Goal: Information Seeking & Learning: Learn about a topic

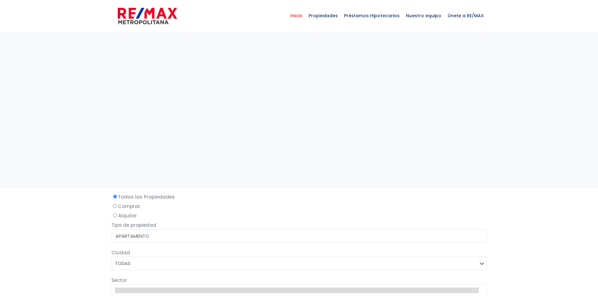
select select
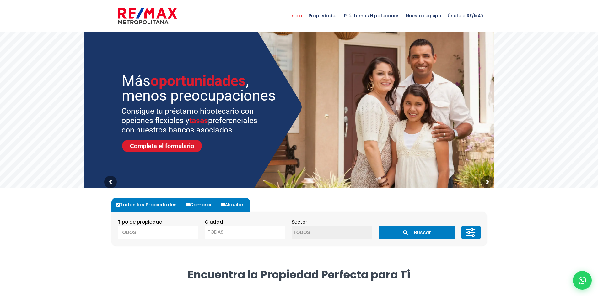
click at [257, 234] on span "TODAS" at bounding box center [245, 232] width 80 height 9
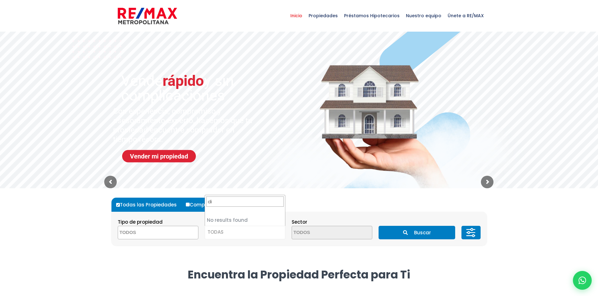
type input "d"
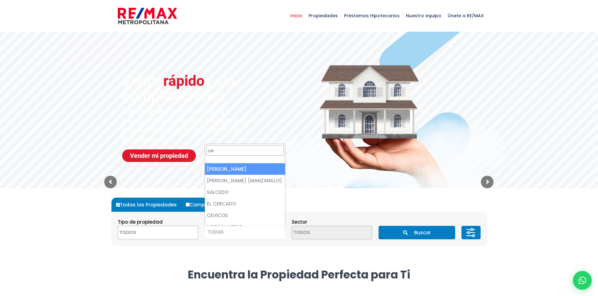
type input "c"
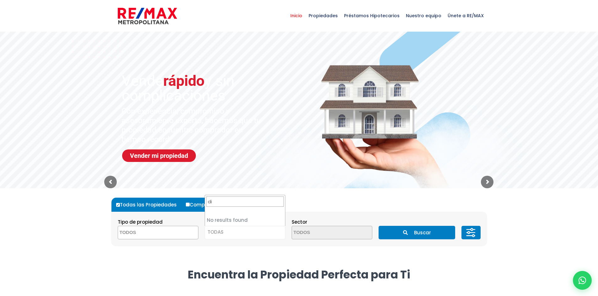
type input "d"
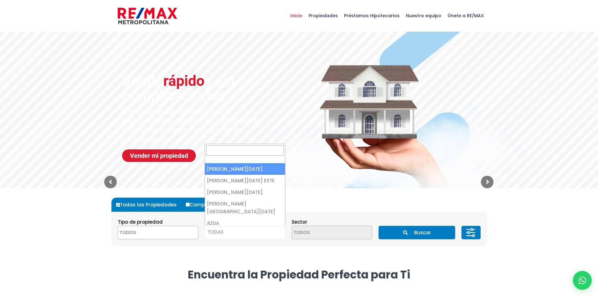
select select "1"
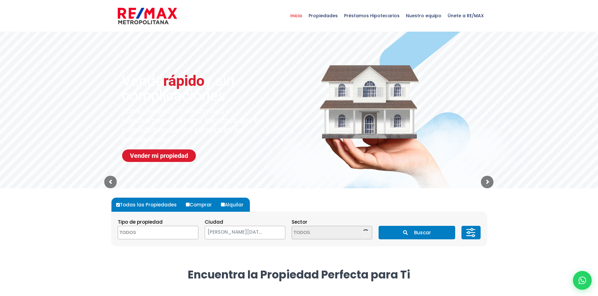
click at [167, 233] on textarea "Search" at bounding box center [148, 233] width 61 height 13
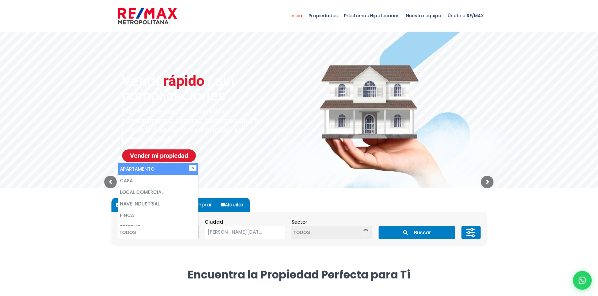
click at [139, 172] on li "APARTAMENTO" at bounding box center [158, 169] width 80 height 12
select select "apartment"
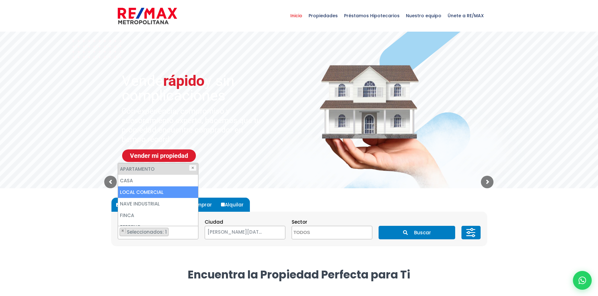
click at [339, 230] on textarea "Search" at bounding box center [322, 233] width 61 height 13
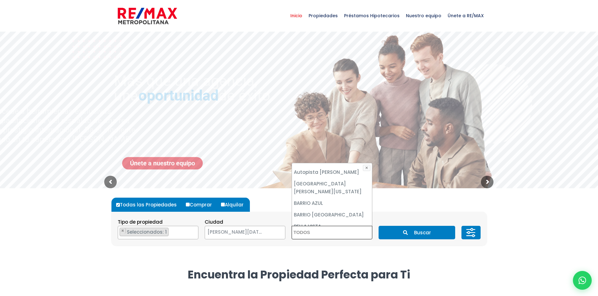
scroll to position [251, 0]
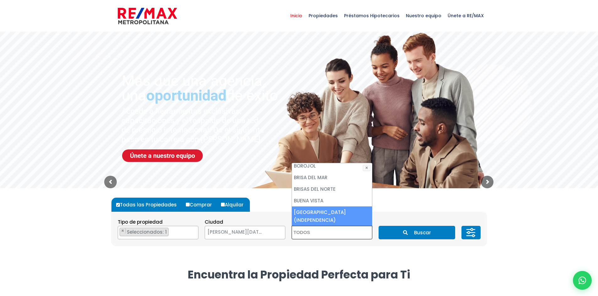
click at [326, 207] on li "BUENOS AIRES (INDEPENDENCIA)" at bounding box center [332, 216] width 80 height 19
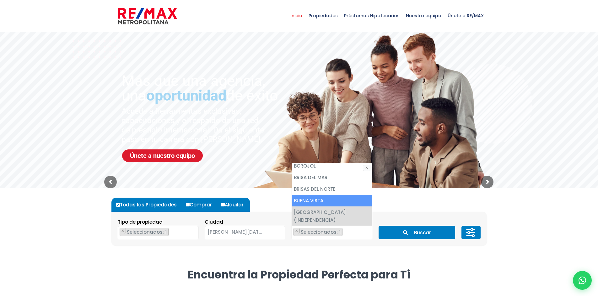
click at [320, 195] on li "BUENA VISTA" at bounding box center [332, 201] width 80 height 12
select select "16373"
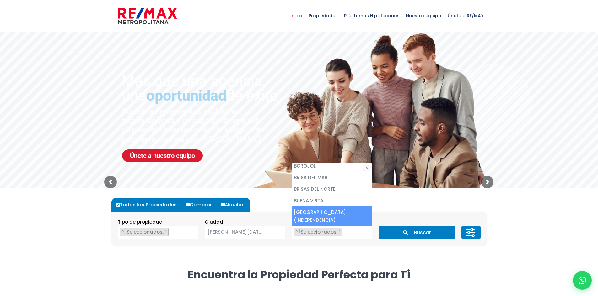
click at [319, 207] on li "BUENOS AIRES (INDEPENDENCIA)" at bounding box center [332, 216] width 80 height 19
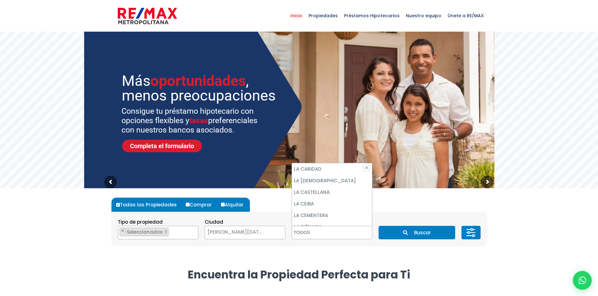
scroll to position [1318, 0]
click at [324, 247] on li "LA ESPERILLA" at bounding box center [332, 253] width 80 height 12
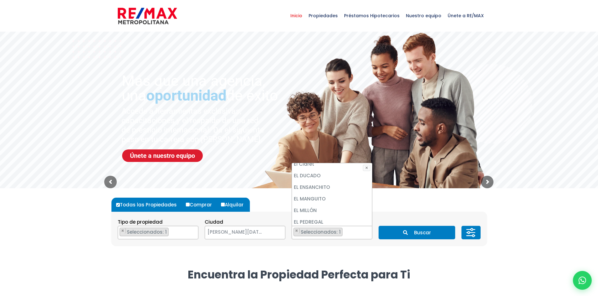
scroll to position [753, 0]
click at [325, 232] on li "EL VERGEL" at bounding box center [332, 238] width 80 height 12
select select "181"
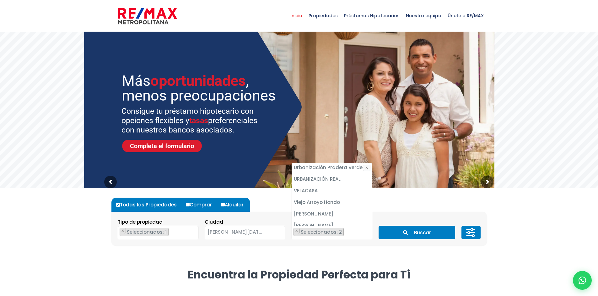
scroll to position [2886, 0]
click at [328, 208] on li "Viejo Arroyo Hondo" at bounding box center [332, 214] width 80 height 12
click at [418, 230] on button "Buscar" at bounding box center [416, 232] width 77 height 13
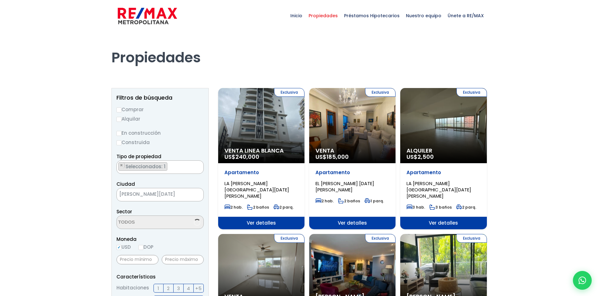
select select "181"
click at [122, 120] on label "Alquilar" at bounding box center [159, 119] width 87 height 8
click at [121, 120] on input "Alquilar" at bounding box center [118, 119] width 5 height 5
radio input "true"
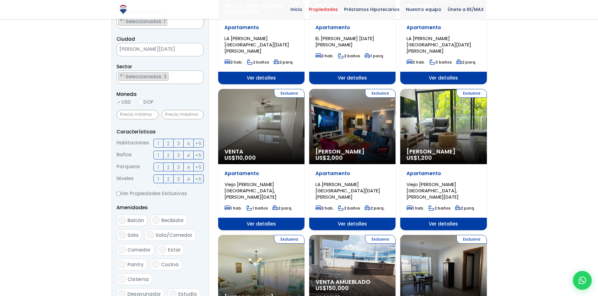
scroll to position [157, 0]
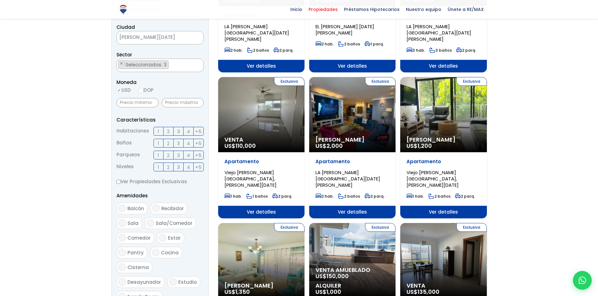
click at [143, 93] on input "DOP" at bounding box center [140, 90] width 5 height 5
radio input "true"
click at [175, 104] on input "text" at bounding box center [183, 102] width 42 height 9
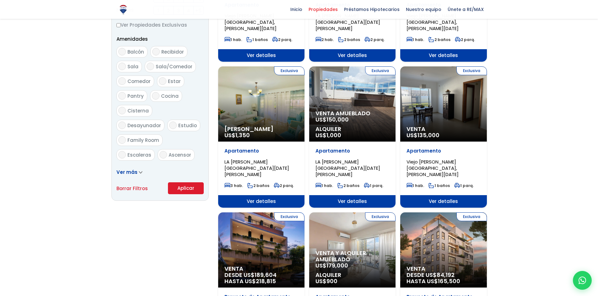
type input "40,000"
click at [179, 190] on button "Aplicar" at bounding box center [186, 189] width 36 height 12
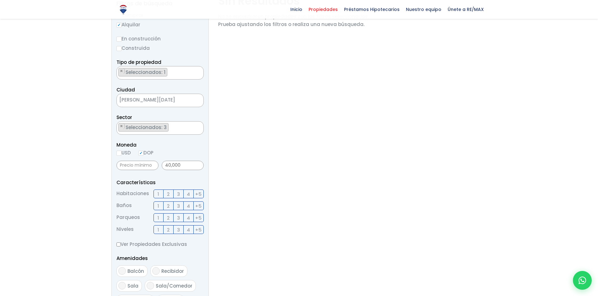
scroll to position [1753, 0]
click at [158, 216] on span "1" at bounding box center [158, 218] width 2 height 8
click at [0, 0] on input "1" at bounding box center [0, 0] width 0 height 0
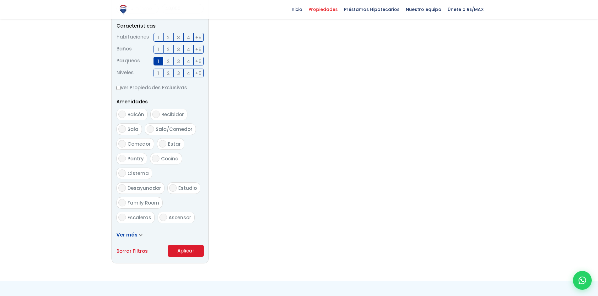
scroll to position [31, 0]
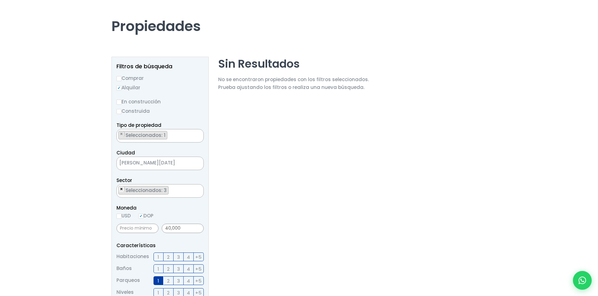
click at [122, 192] on span "×" at bounding box center [121, 190] width 3 height 6
click at [123, 190] on span "×" at bounding box center [121, 190] width 3 height 6
select select "16301"
click at [123, 190] on span "×" at bounding box center [121, 190] width 3 height 6
select select
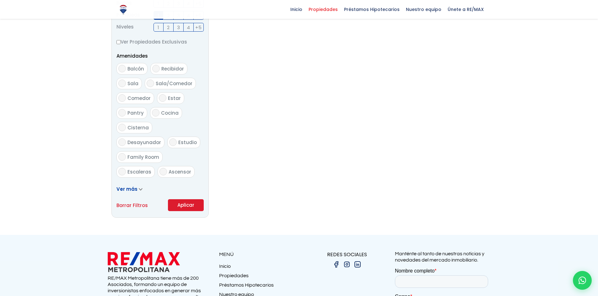
scroll to position [345, 0]
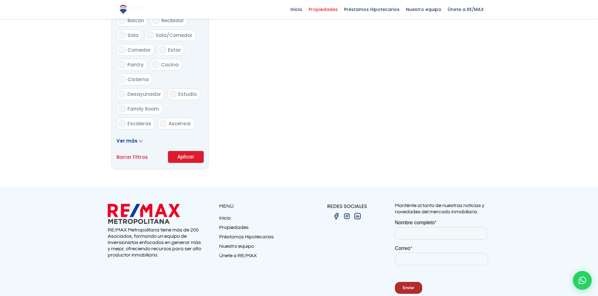
click at [185, 159] on button "Aplicar" at bounding box center [186, 157] width 36 height 12
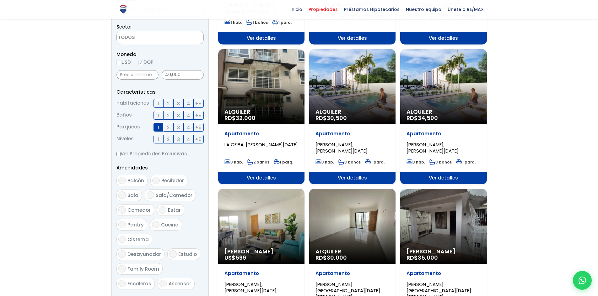
scroll to position [125, 0]
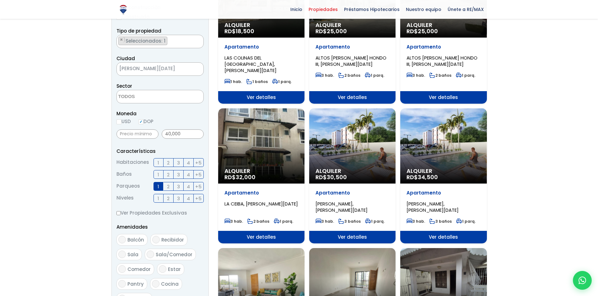
click at [168, 187] on span "2" at bounding box center [168, 187] width 3 height 8
click at [0, 0] on input "2" at bounding box center [0, 0] width 0 height 0
click at [162, 187] on label "1" at bounding box center [158, 186] width 10 height 9
click at [0, 0] on input "1" at bounding box center [0, 0] width 0 height 0
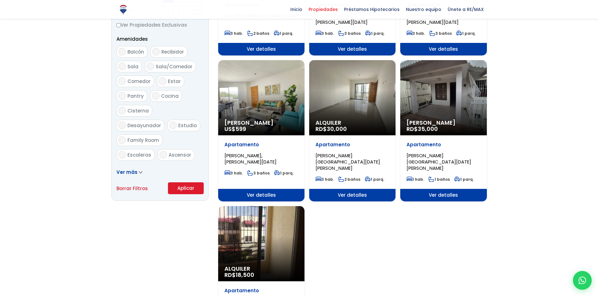
click at [184, 184] on button "Aplicar" at bounding box center [186, 189] width 36 height 12
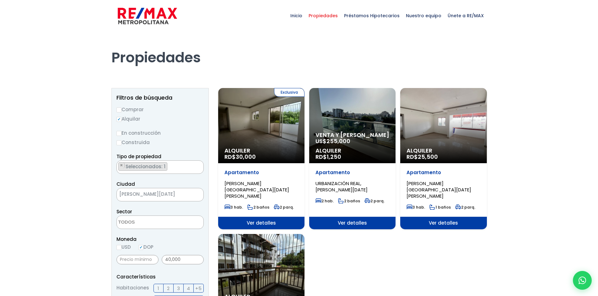
scroll to position [31, 0]
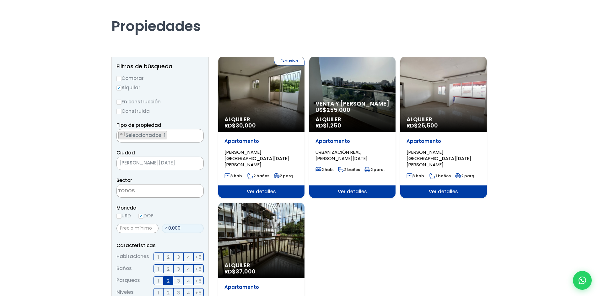
click at [168, 228] on input "40,000" at bounding box center [183, 228] width 42 height 9
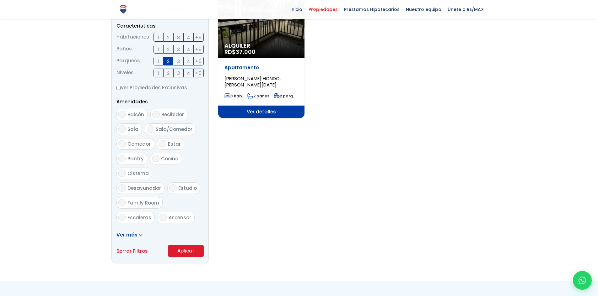
type input "42,000"
click at [191, 249] on button "Aplicar" at bounding box center [186, 251] width 36 height 12
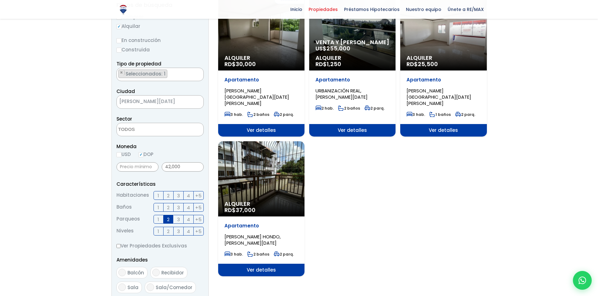
scroll to position [63, 0]
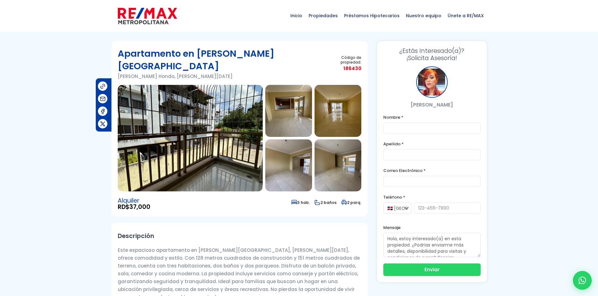
click at [310, 104] on img at bounding box center [288, 111] width 47 height 52
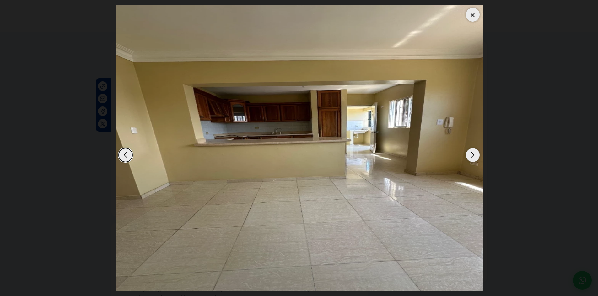
click at [471, 153] on div "Next slide" at bounding box center [473, 155] width 14 height 14
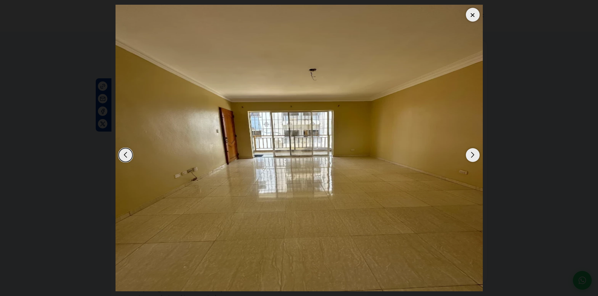
click at [471, 153] on div "Next slide" at bounding box center [473, 155] width 14 height 14
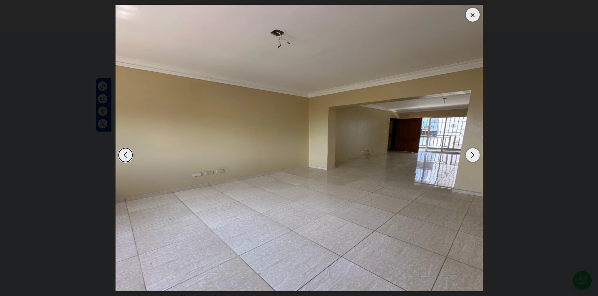
click at [471, 153] on div "Next slide" at bounding box center [473, 155] width 14 height 14
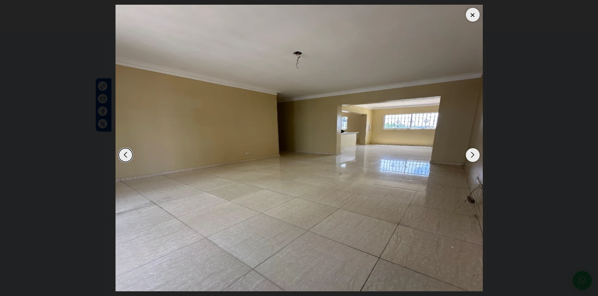
click at [471, 153] on div "Next slide" at bounding box center [473, 155] width 14 height 14
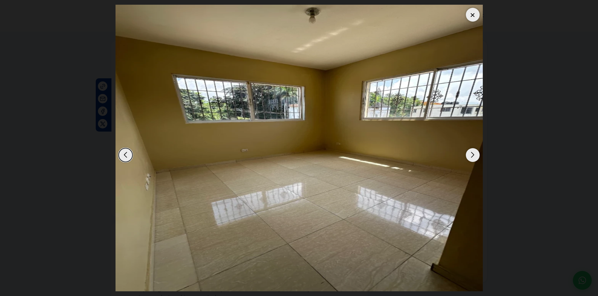
click at [471, 157] on div "Next slide" at bounding box center [473, 155] width 14 height 14
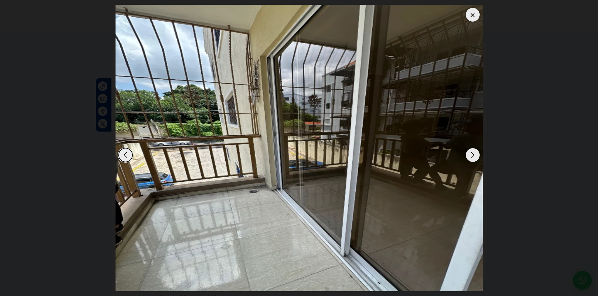
click at [487, 164] on dialog at bounding box center [299, 148] width 376 height 296
click at [475, 19] on div at bounding box center [473, 15] width 14 height 14
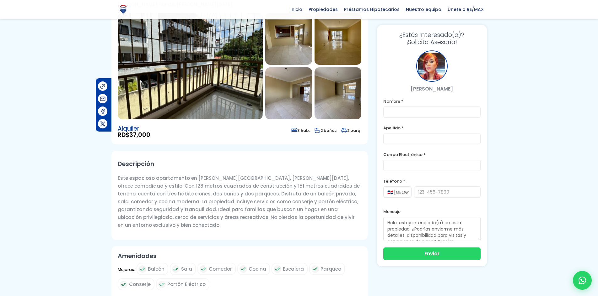
scroll to position [31, 0]
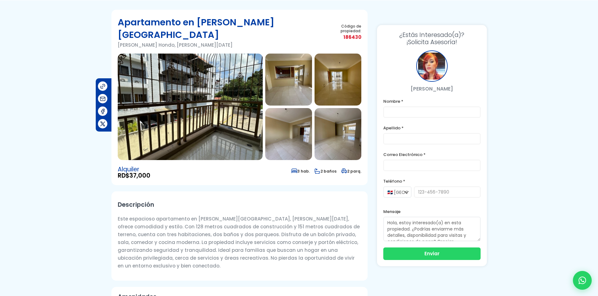
click at [179, 71] on img at bounding box center [190, 107] width 145 height 107
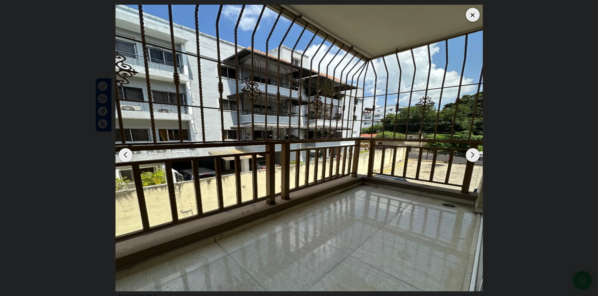
click at [475, 16] on div at bounding box center [473, 15] width 14 height 14
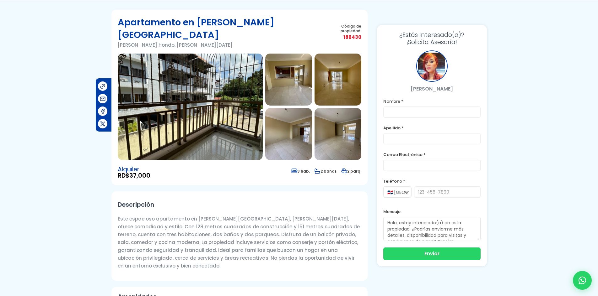
click at [347, 129] on img at bounding box center [337, 134] width 47 height 52
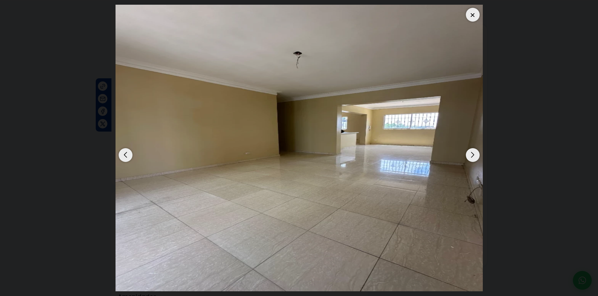
click at [467, 151] on div "Next slide" at bounding box center [473, 155] width 14 height 14
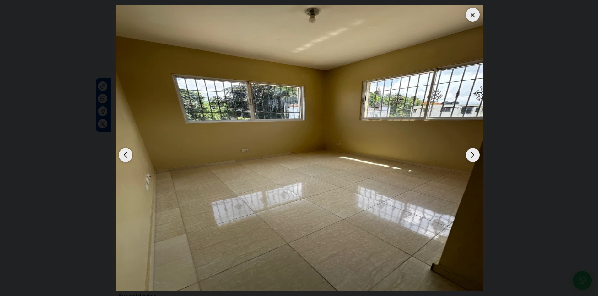
click at [467, 151] on div "Next slide" at bounding box center [473, 155] width 14 height 14
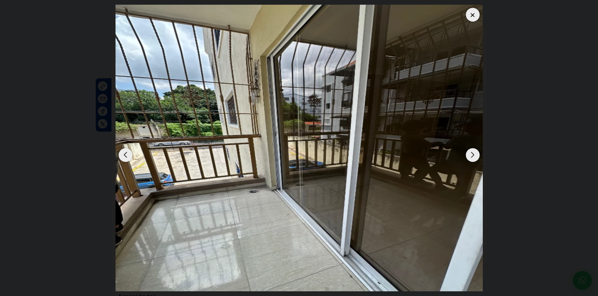
click at [467, 151] on div "Next slide" at bounding box center [473, 155] width 14 height 14
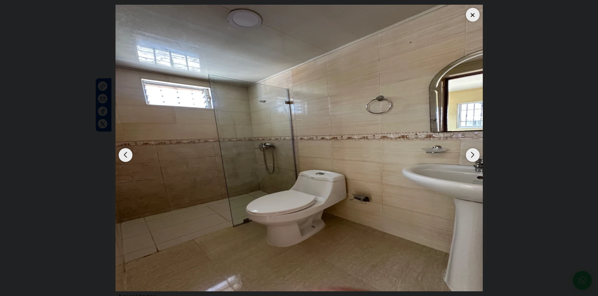
click at [467, 151] on div "Next slide" at bounding box center [473, 155] width 14 height 14
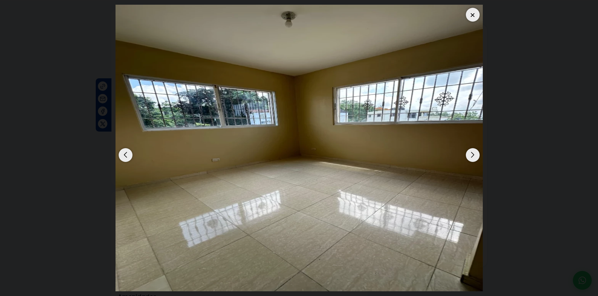
click at [467, 151] on div "Next slide" at bounding box center [473, 155] width 14 height 14
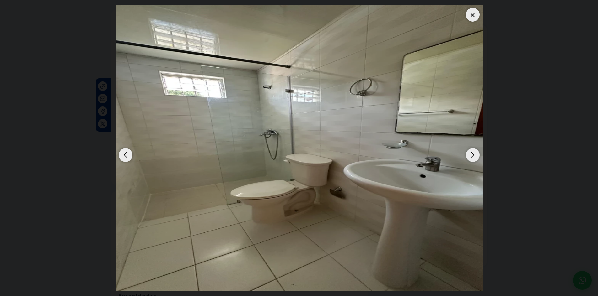
click at [467, 151] on div "Next slide" at bounding box center [473, 155] width 14 height 14
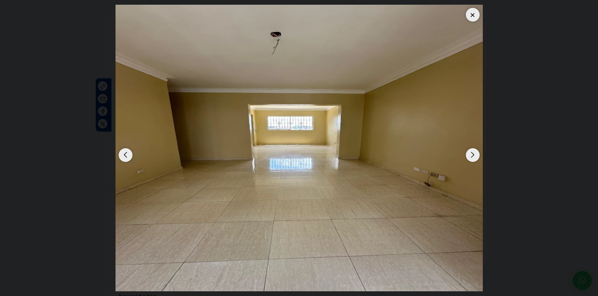
click at [467, 151] on div "Next slide" at bounding box center [473, 155] width 14 height 14
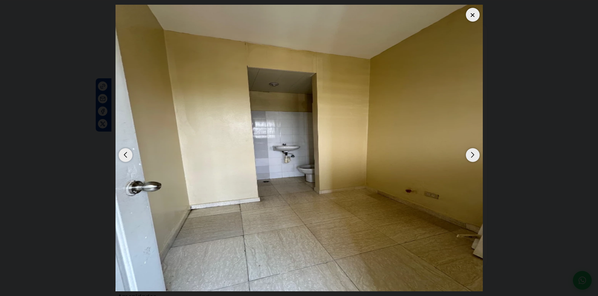
click at [467, 151] on div "Next slide" at bounding box center [473, 155] width 14 height 14
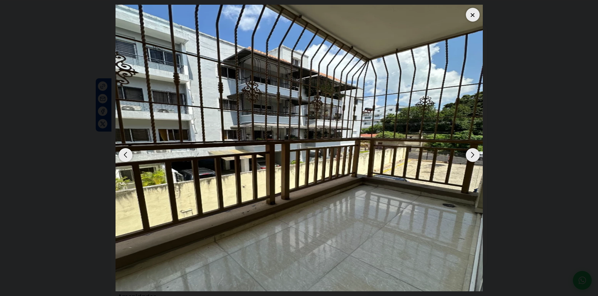
click at [467, 151] on div "Next slide" at bounding box center [473, 155] width 14 height 14
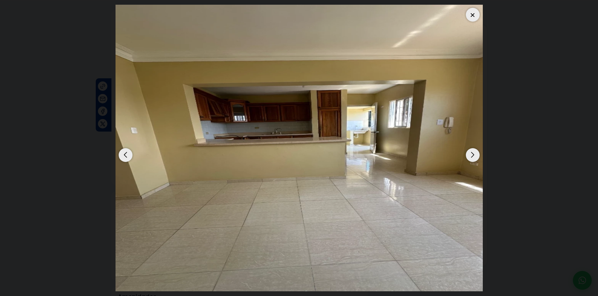
click at [467, 151] on div "Next slide" at bounding box center [473, 155] width 14 height 14
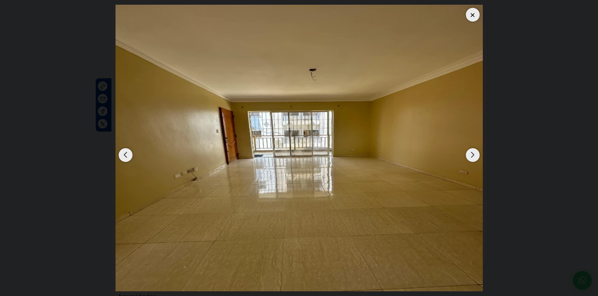
click at [487, 202] on dialog at bounding box center [299, 148] width 376 height 296
click at [470, 11] on div at bounding box center [473, 15] width 14 height 14
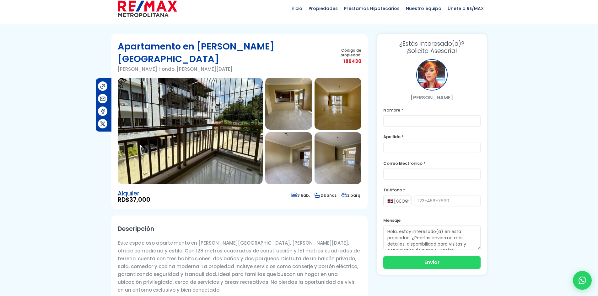
scroll to position [0, 0]
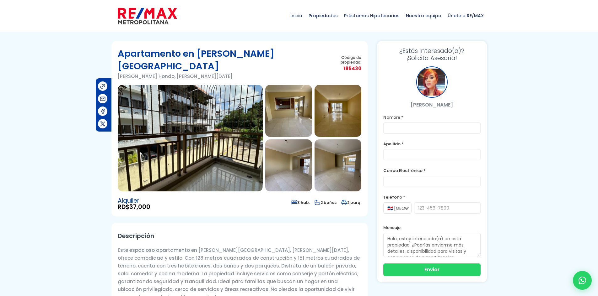
click at [35, 170] on div at bounding box center [299, 242] width 598 height 402
